Goal: Task Accomplishment & Management: Use online tool/utility

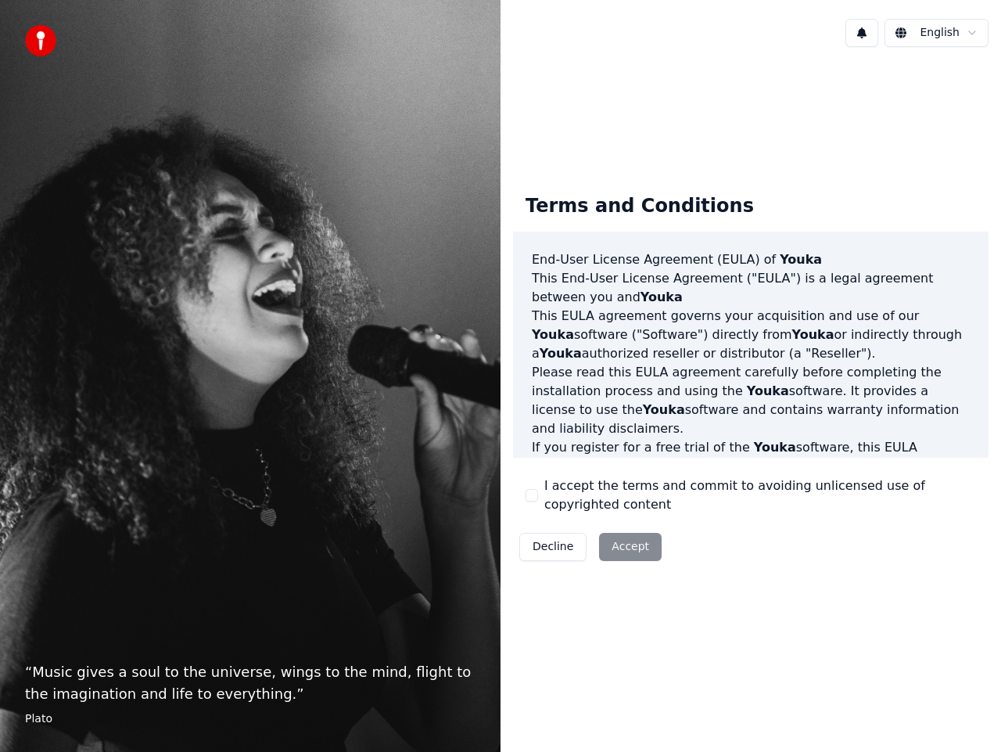
click at [639, 545] on div "Decline Accept" at bounding box center [590, 547] width 155 height 41
click at [612, 554] on div "Decline Accept" at bounding box center [590, 547] width 155 height 41
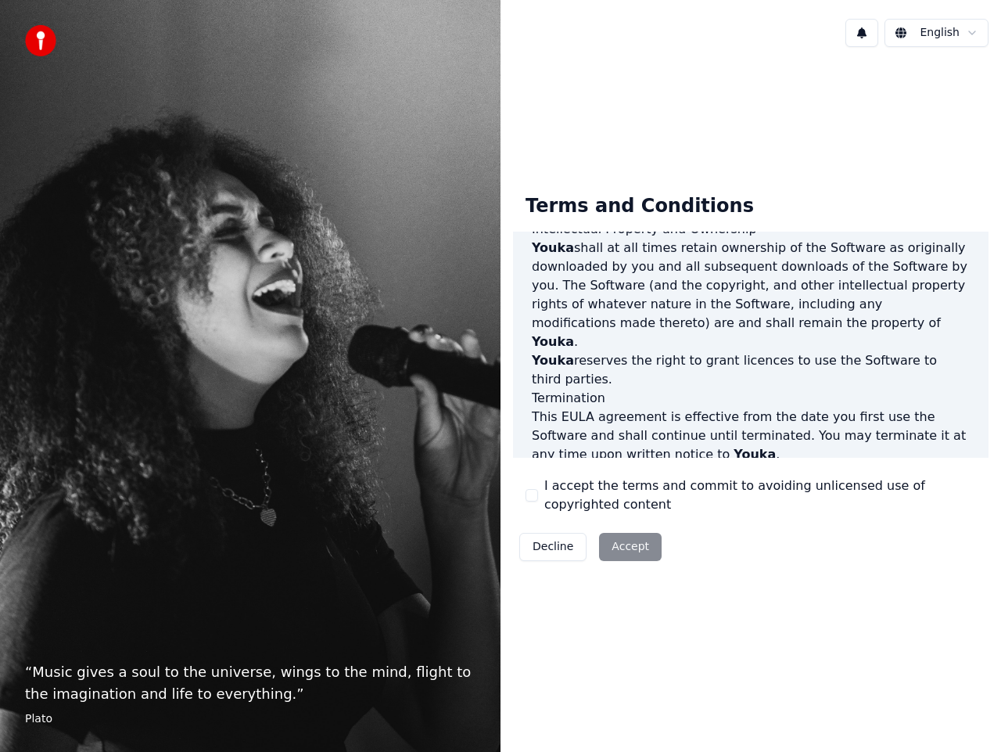
scroll to position [1070, 0]
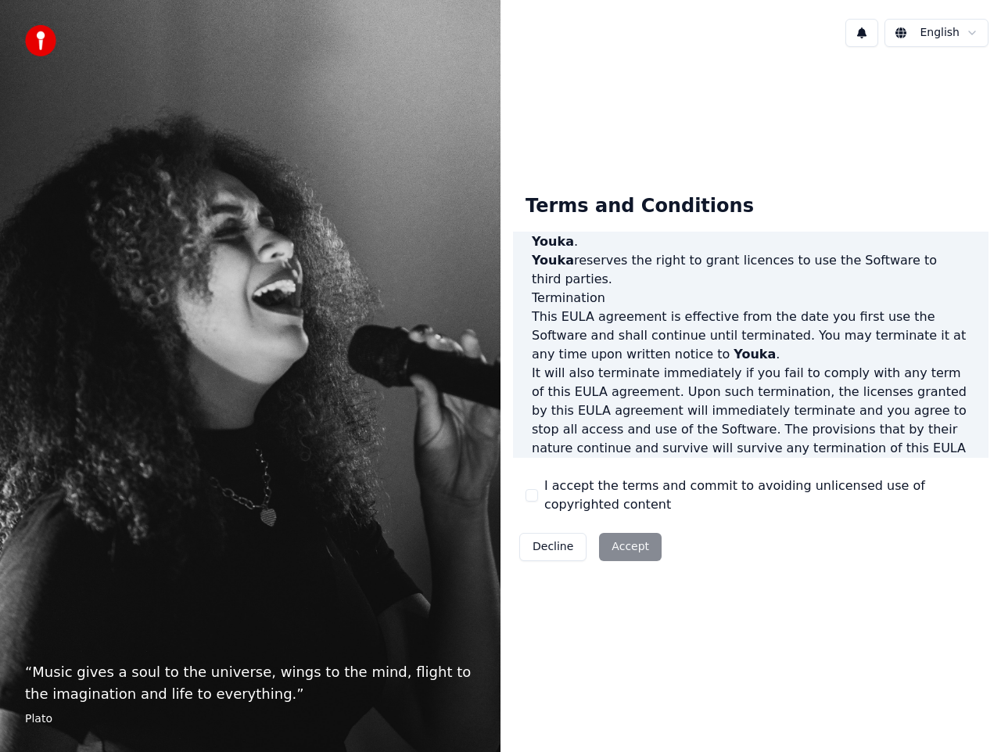
click at [642, 544] on div "Decline Accept" at bounding box center [590, 547] width 155 height 41
click at [531, 491] on button "I accept the terms and commit to avoiding unlicensed use of copyrighted content" at bounding box center [532, 495] width 13 height 13
click at [624, 549] on button "Accept" at bounding box center [630, 547] width 63 height 28
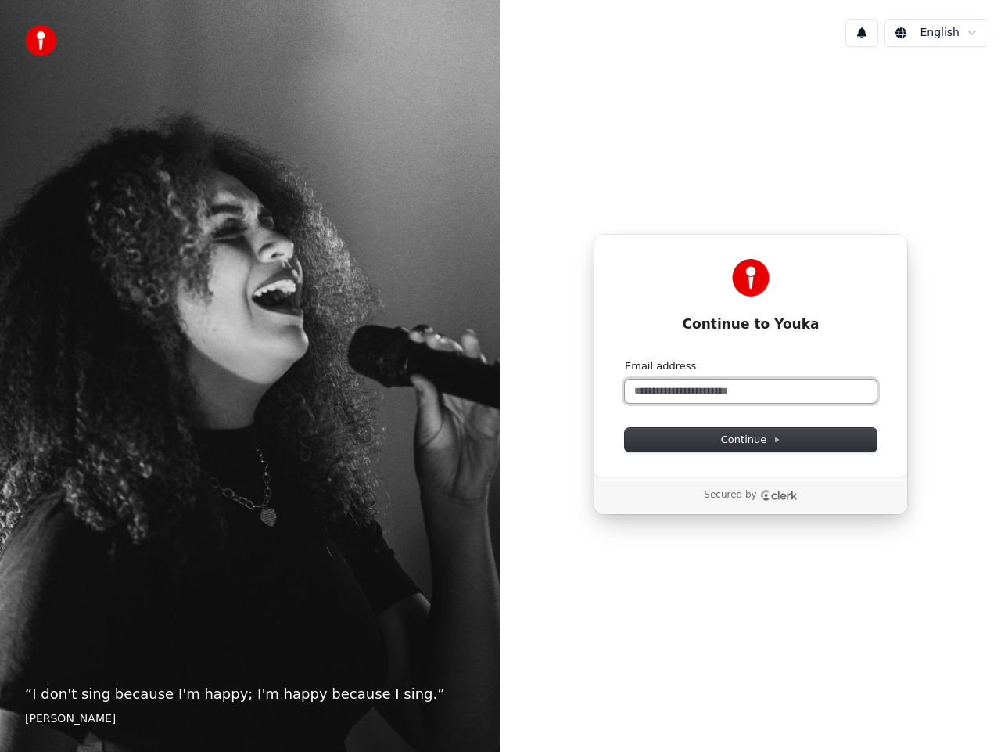
click at [692, 394] on input "Email address" at bounding box center [751, 390] width 252 height 23
click at [982, 29] on html "“ I don't sing because I'm happy; I'm happy because I sing. ” [PERSON_NAME] [PE…" at bounding box center [500, 376] width 1001 height 752
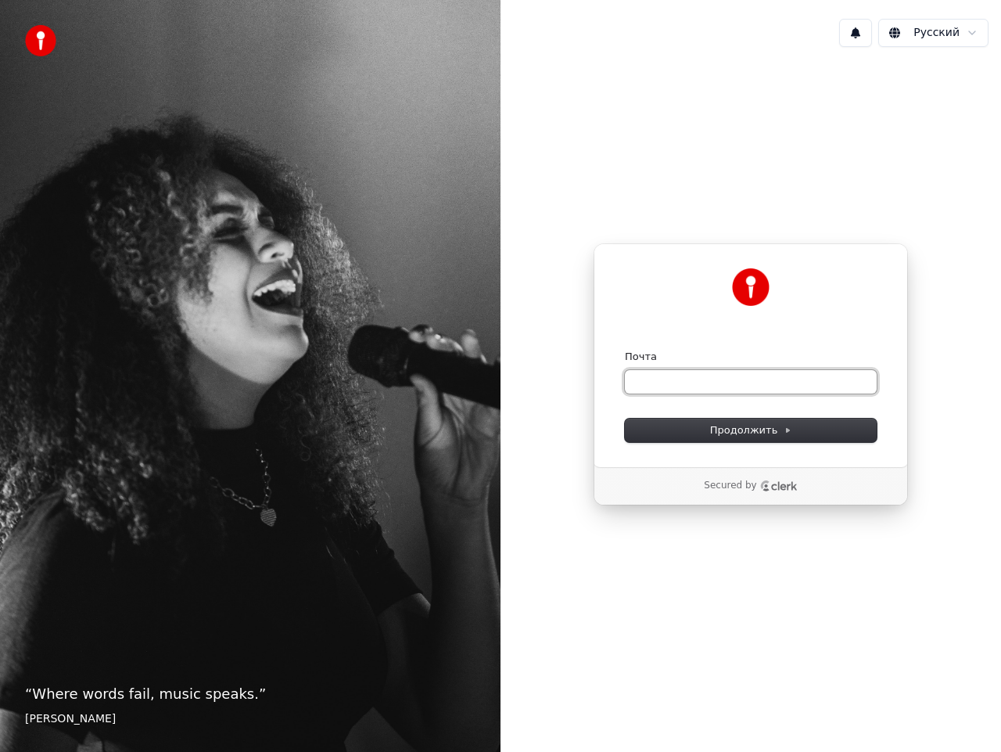
click at [724, 390] on input "Почта" at bounding box center [751, 381] width 252 height 23
click at [747, 435] on span "Продолжить" at bounding box center [751, 430] width 82 height 14
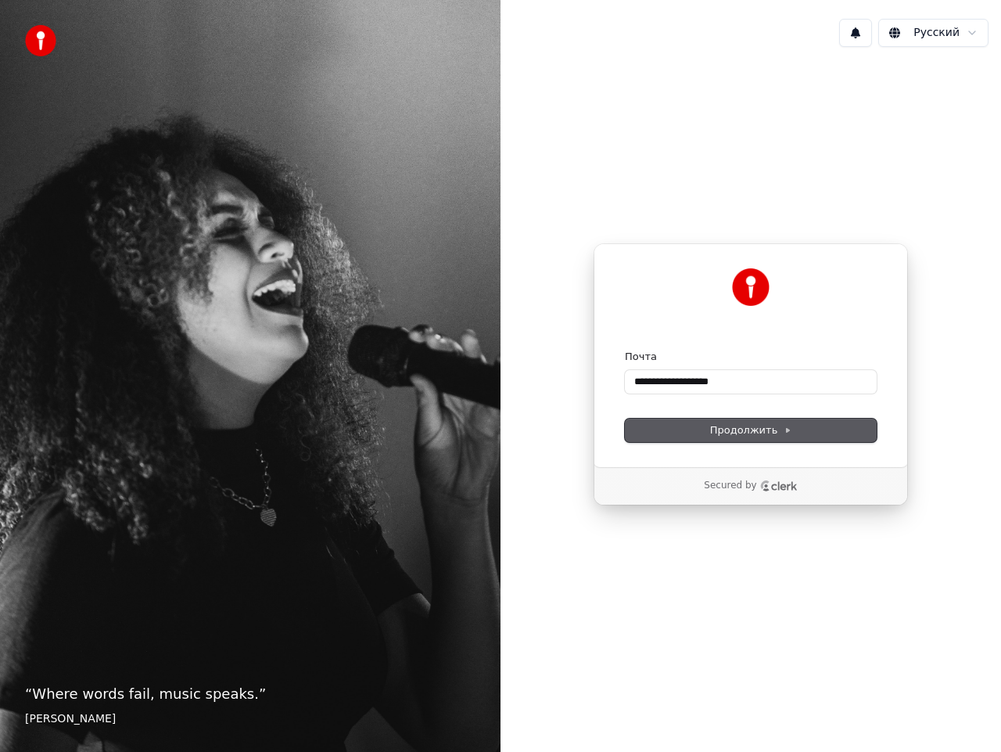
type input "**********"
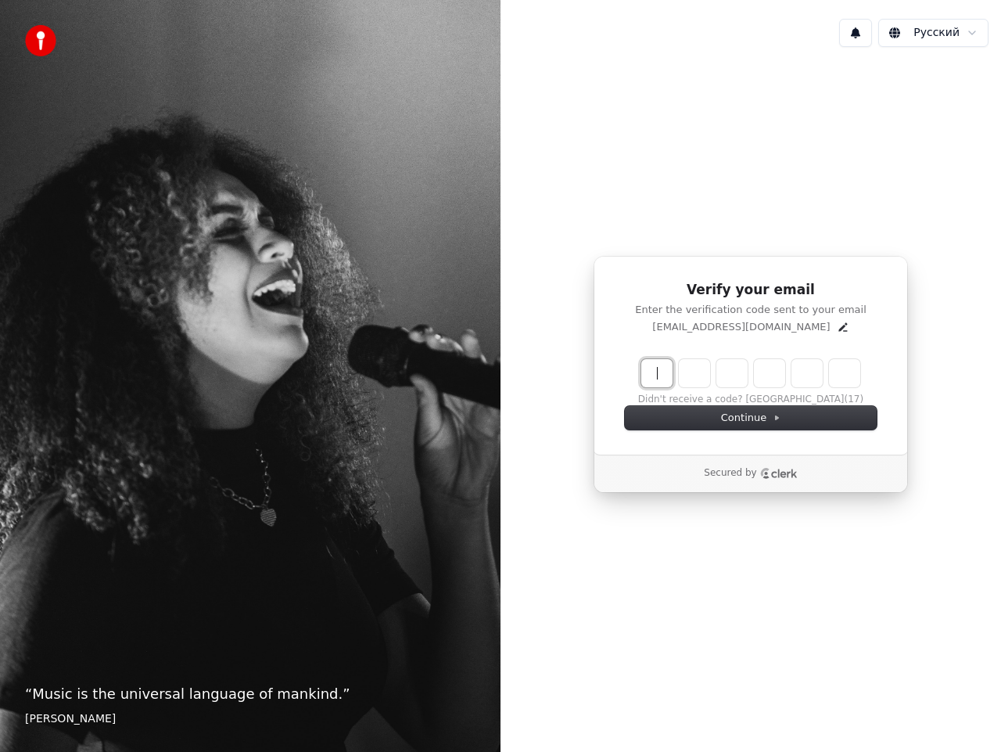
click at [664, 367] on input "Enter verification code" at bounding box center [767, 373] width 250 height 28
type input "******"
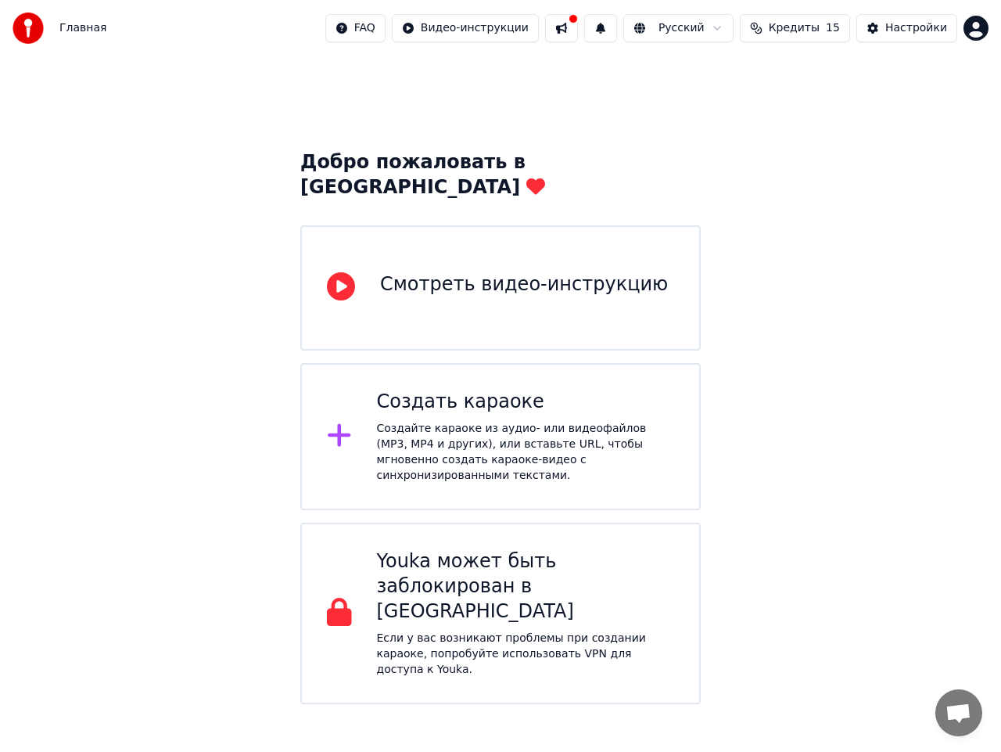
click at [494, 363] on div "Создать караоке Создайте караоке из аудио- или видеофайлов (MP3, MP4 и других),…" at bounding box center [500, 436] width 401 height 147
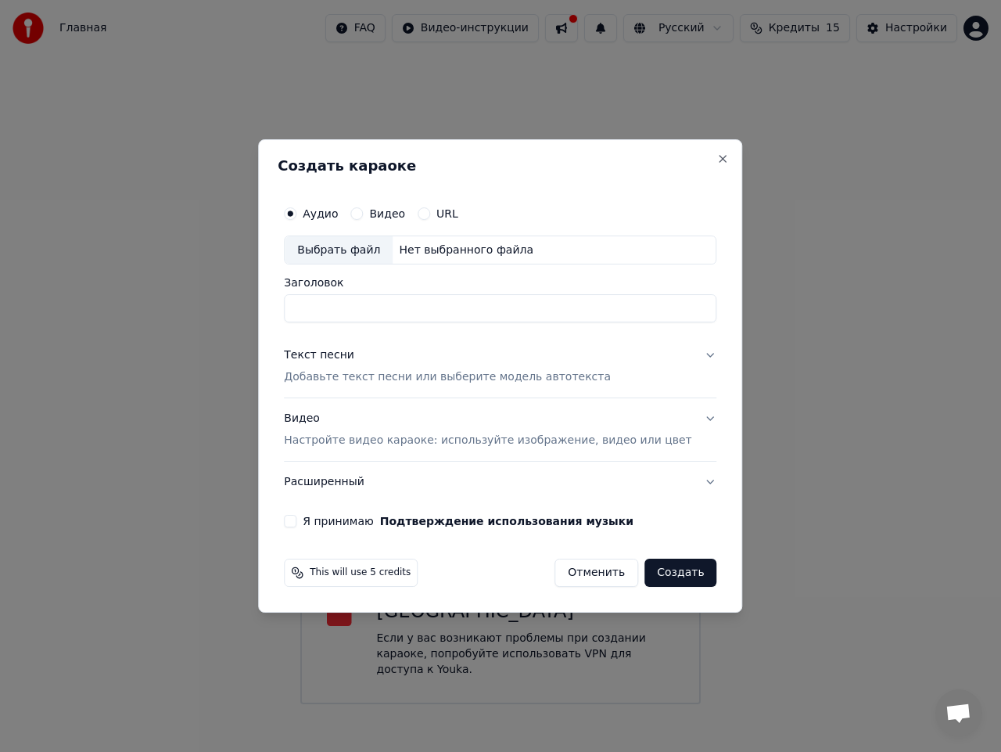
click at [363, 216] on button "Видео" at bounding box center [357, 213] width 13 height 13
click at [336, 213] on label "Аудио" at bounding box center [320, 213] width 35 height 11
click at [297, 213] on button "Аудио" at bounding box center [290, 213] width 13 height 13
click at [297, 520] on button "Я принимаю Подтверждение использования музыки" at bounding box center [290, 521] width 13 height 13
click at [717, 157] on button "Close" at bounding box center [723, 159] width 13 height 13
